Goal: Complete application form: Complete application form

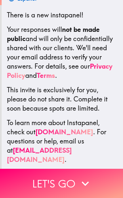
click at [16, 184] on button "Let's go" at bounding box center [61, 183] width 123 height 29
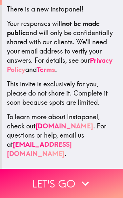
scroll to position [114, 0]
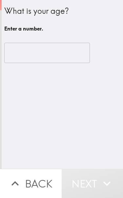
click at [17, 47] on input "number" at bounding box center [47, 53] width 86 height 20
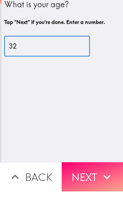
type input "32"
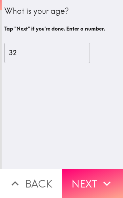
click at [82, 181] on button "Next" at bounding box center [93, 183] width 62 height 29
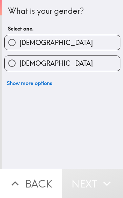
click at [11, 66] on input "[DEMOGRAPHIC_DATA]" at bounding box center [12, 63] width 15 height 15
radio input "true"
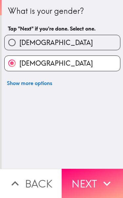
click at [76, 179] on button "Next" at bounding box center [93, 183] width 62 height 29
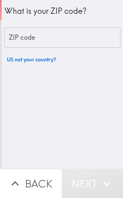
click at [20, 39] on div "ZIP code ZIP code" at bounding box center [62, 38] width 116 height 20
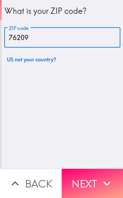
type input "76209"
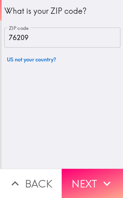
click at [77, 180] on button "Next" at bounding box center [93, 183] width 62 height 29
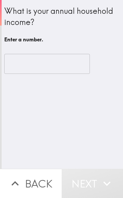
click at [17, 69] on input "number" at bounding box center [47, 64] width 86 height 20
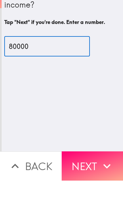
type input "80000"
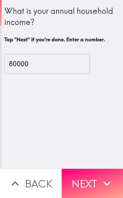
click at [76, 182] on button "Next" at bounding box center [93, 183] width 62 height 29
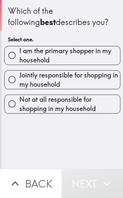
click at [9, 81] on input "Jointly responsible for shopping in my household" at bounding box center [12, 79] width 15 height 15
radio input "true"
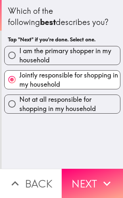
click at [83, 178] on button "Next" at bounding box center [93, 183] width 62 height 29
